Goal: Check status: Check status

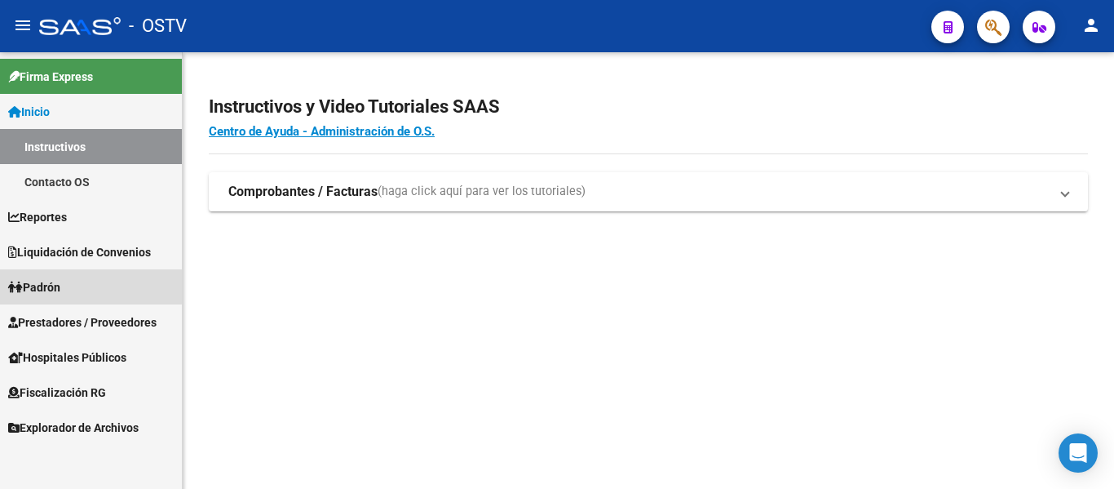
click at [30, 277] on link "Padrón" at bounding box center [91, 286] width 182 height 35
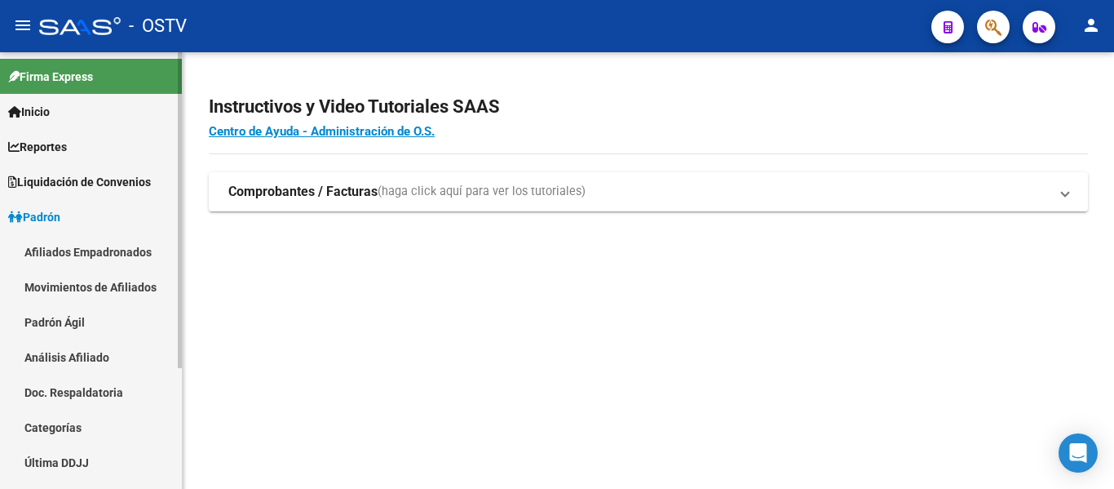
click at [37, 328] on link "Padrón Ágil" at bounding box center [91, 321] width 182 height 35
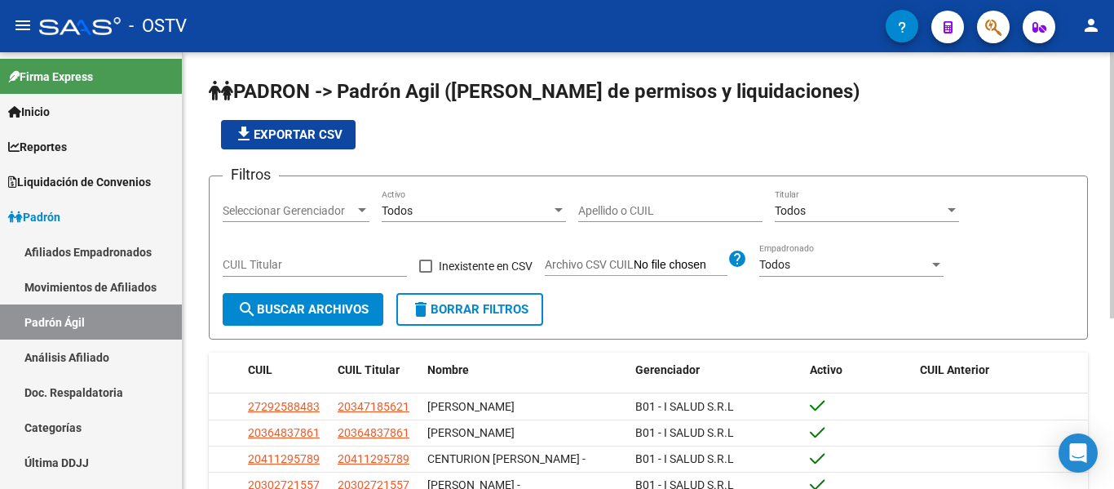
click at [618, 207] on input "Apellido o CUIL" at bounding box center [670, 211] width 184 height 14
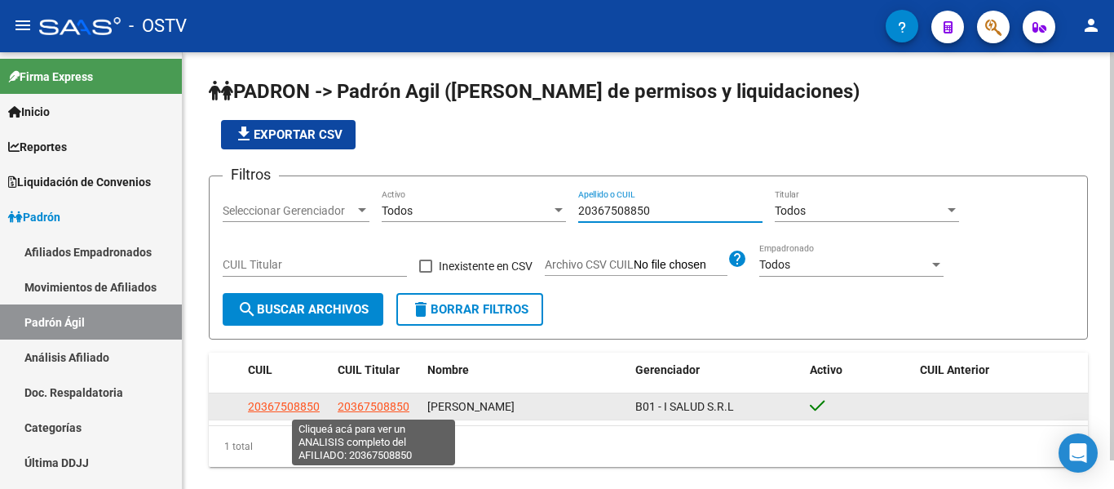
type input "20367508850"
click at [374, 410] on span "20367508850" at bounding box center [374, 406] width 72 height 13
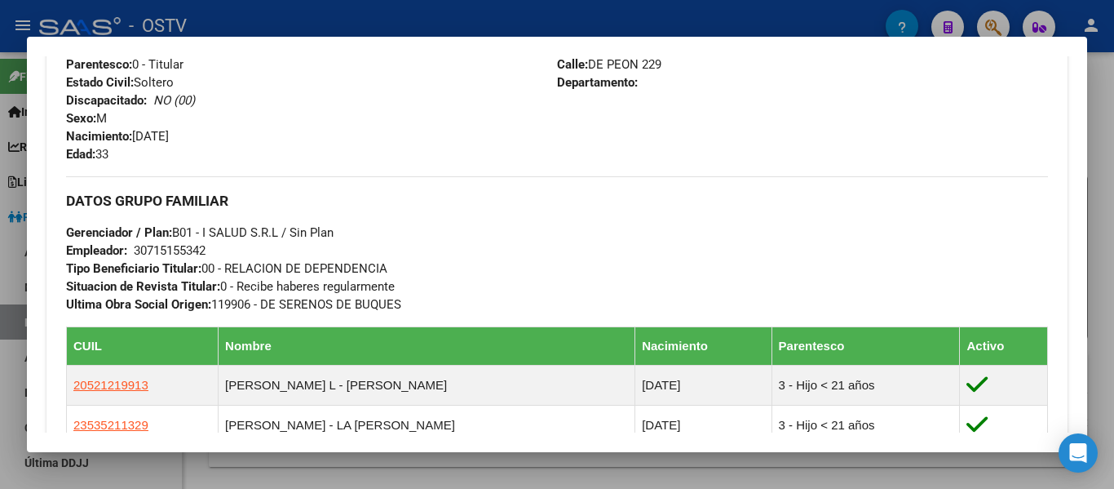
scroll to position [906, 0]
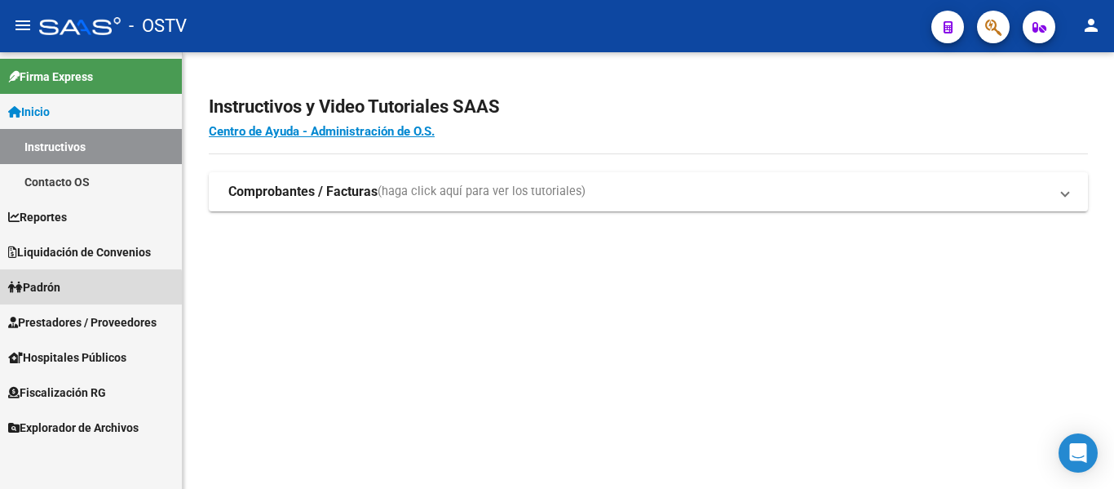
click at [69, 295] on link "Padrón" at bounding box center [91, 286] width 182 height 35
click at [60, 289] on span "Padrón" at bounding box center [34, 287] width 52 height 18
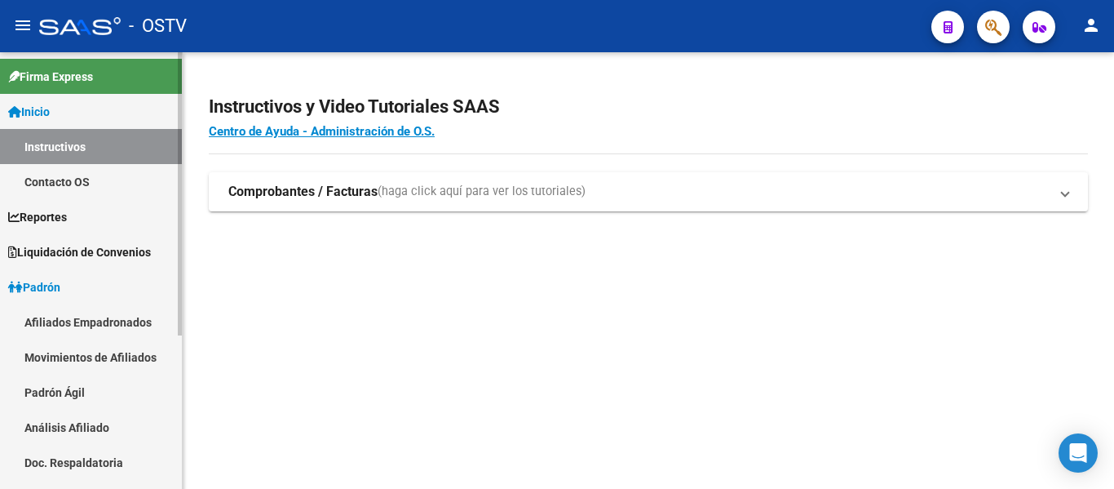
click at [67, 386] on link "Padrón Ágil" at bounding box center [91, 391] width 182 height 35
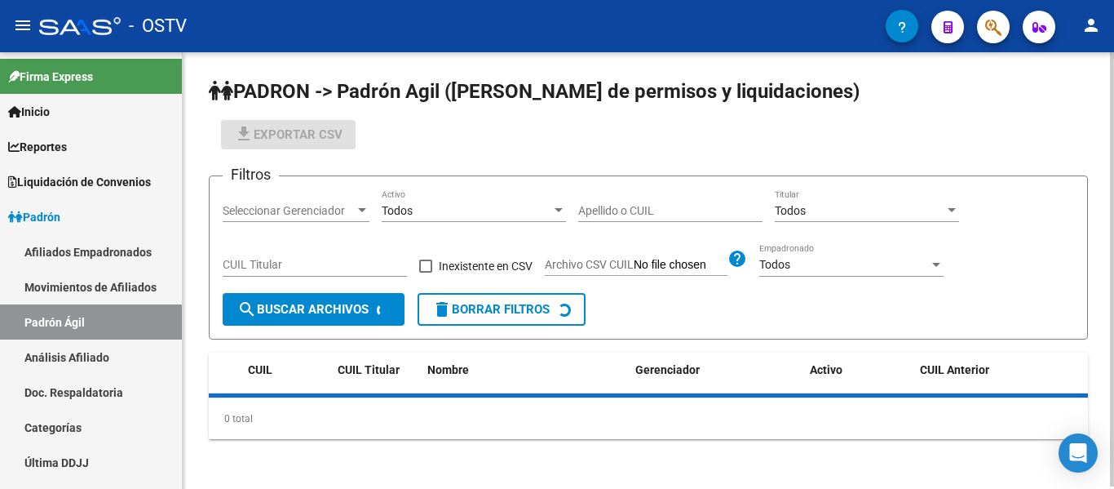
click at [623, 202] on div "Apellido o CUIL" at bounding box center [670, 205] width 184 height 33
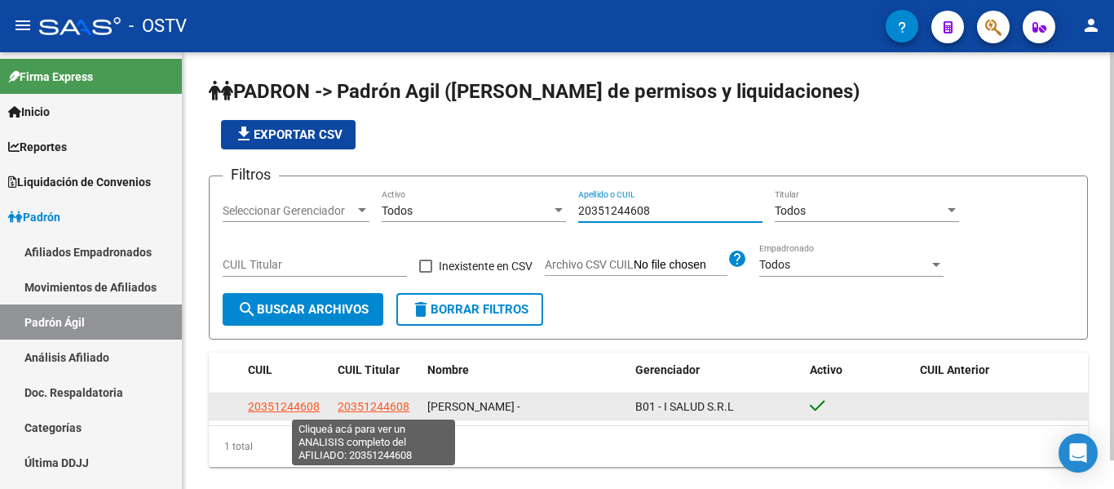
type input "20351244608"
click at [379, 405] on span "20351244608" at bounding box center [374, 406] width 72 height 13
type textarea "20351244608"
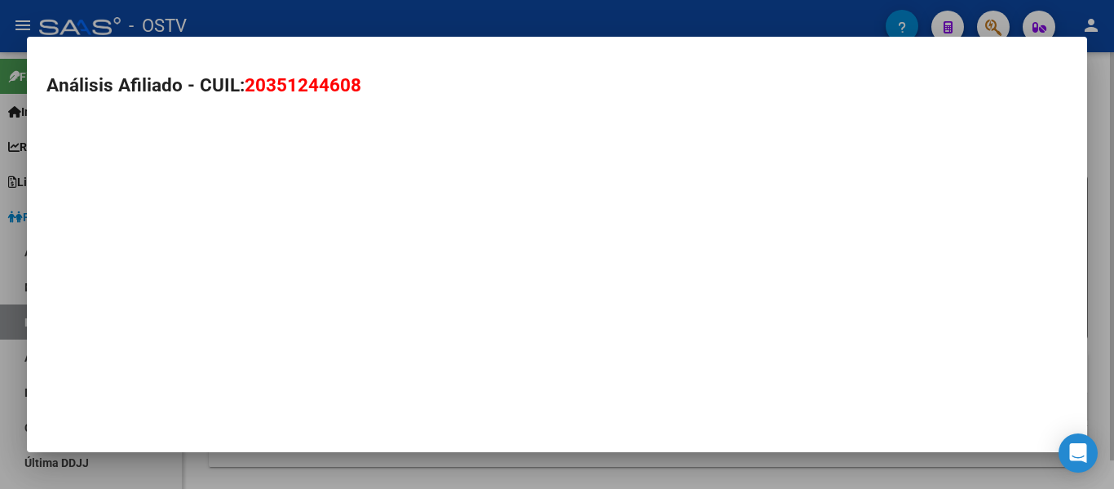
click at [379, 405] on mat-dialog-container "Análisis Afiliado - CUIL: 20351244608" at bounding box center [557, 244] width 1061 height 415
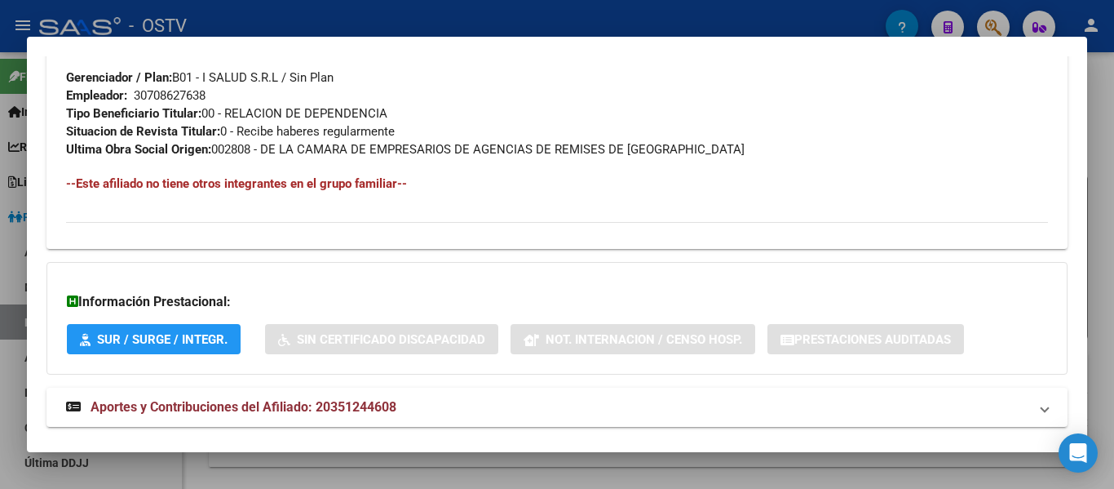
scroll to position [847, 0]
